Goal: Check status

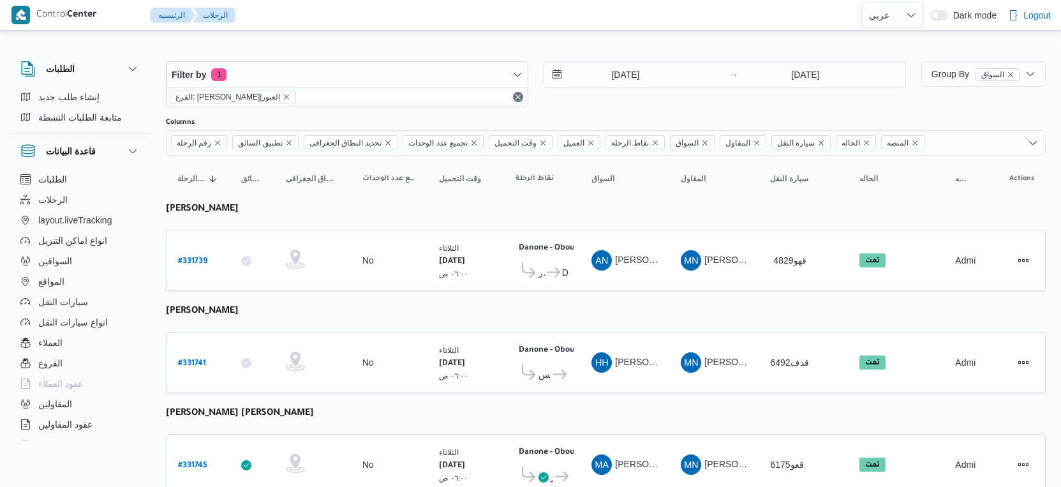
select select "ar"
click at [635, 75] on input "[DATE]" at bounding box center [616, 75] width 145 height 26
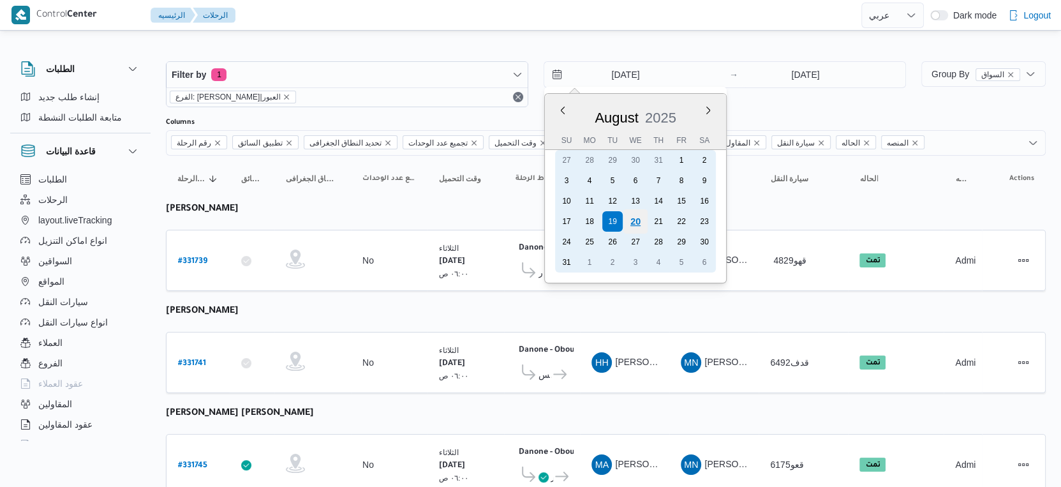
click at [636, 220] on div "20" at bounding box center [636, 221] width 24 height 24
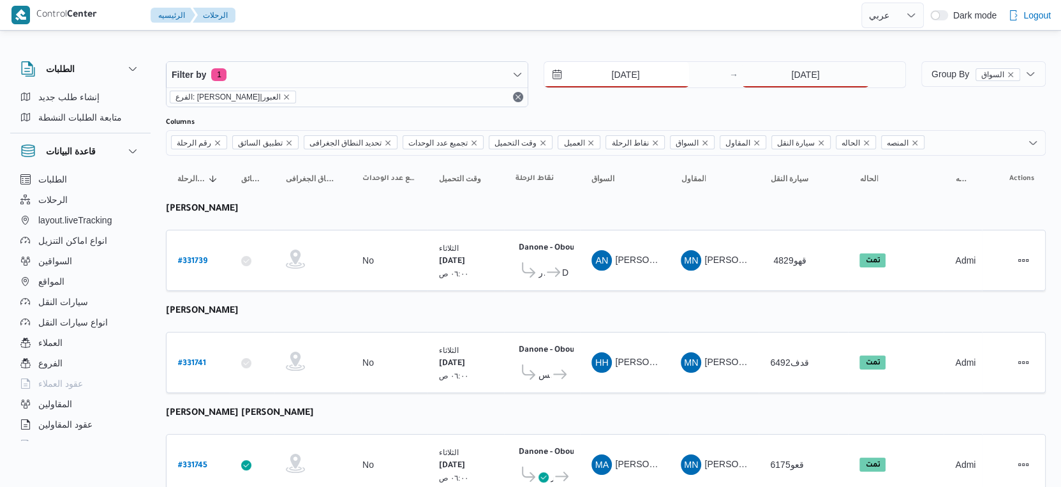
type input "[DATE]"
click at [840, 72] on input "[DATE]" at bounding box center [805, 75] width 127 height 26
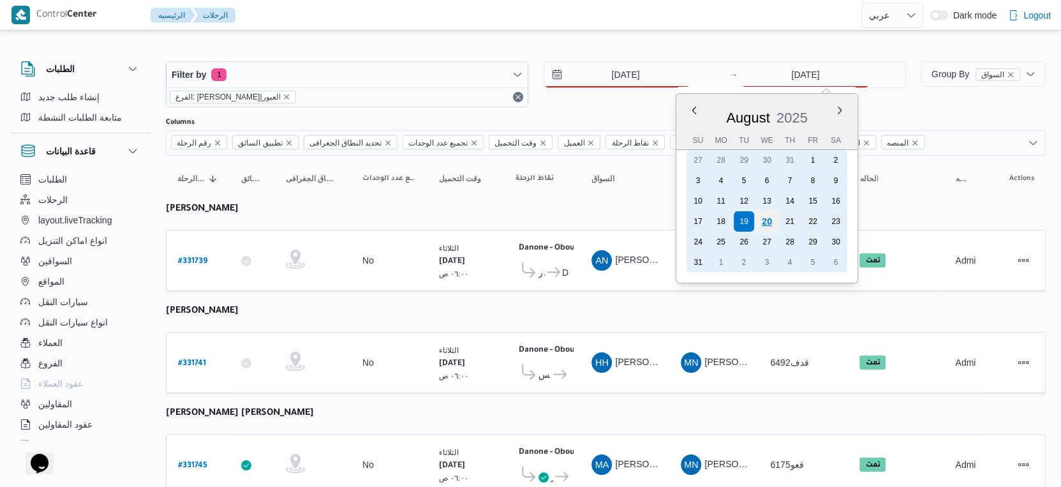
click at [764, 225] on div "20" at bounding box center [767, 221] width 24 height 24
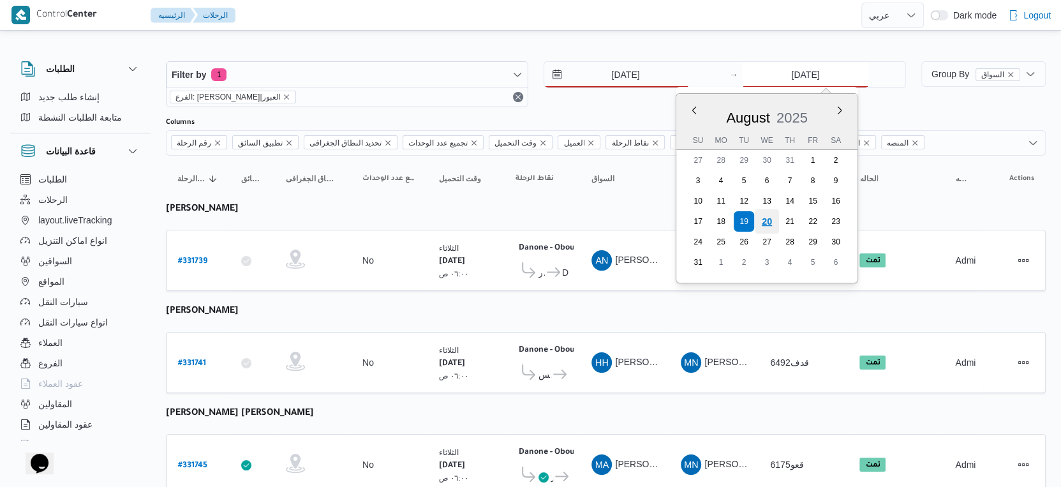
type input "[DATE]"
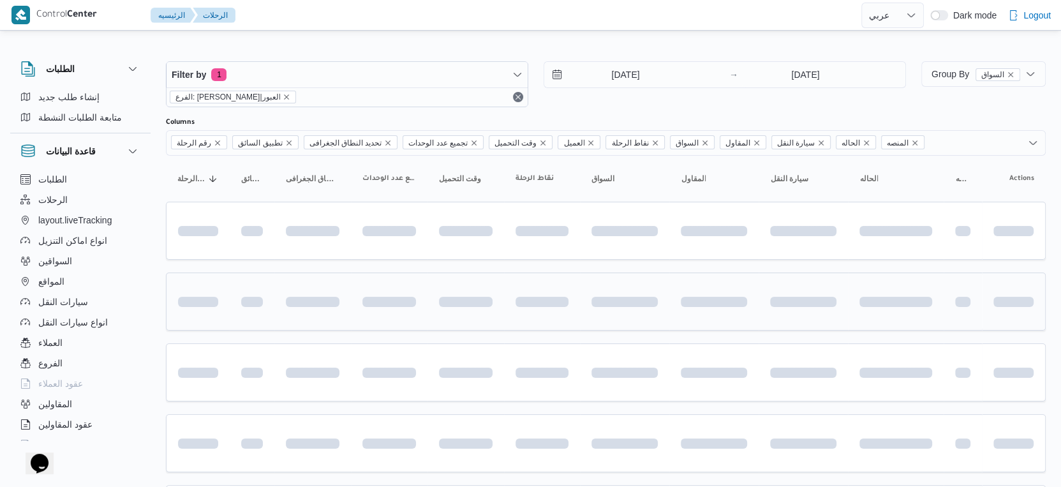
click at [645, 276] on td at bounding box center [624, 302] width 89 height 58
